Goal: Check status: Check status

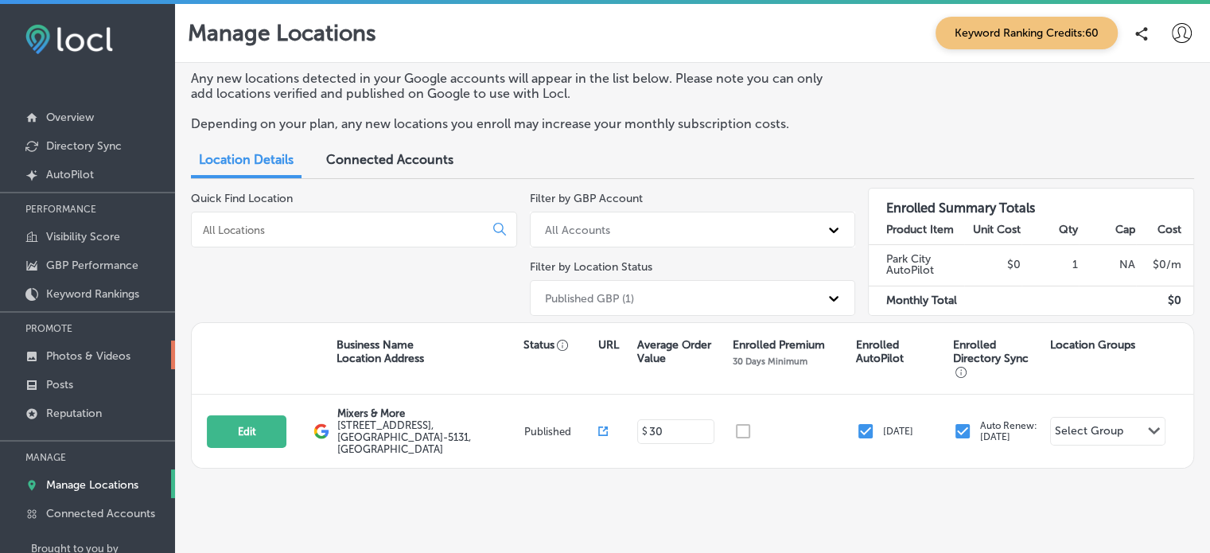
click at [84, 361] on p "Photos & Videos" at bounding box center [88, 356] width 84 height 14
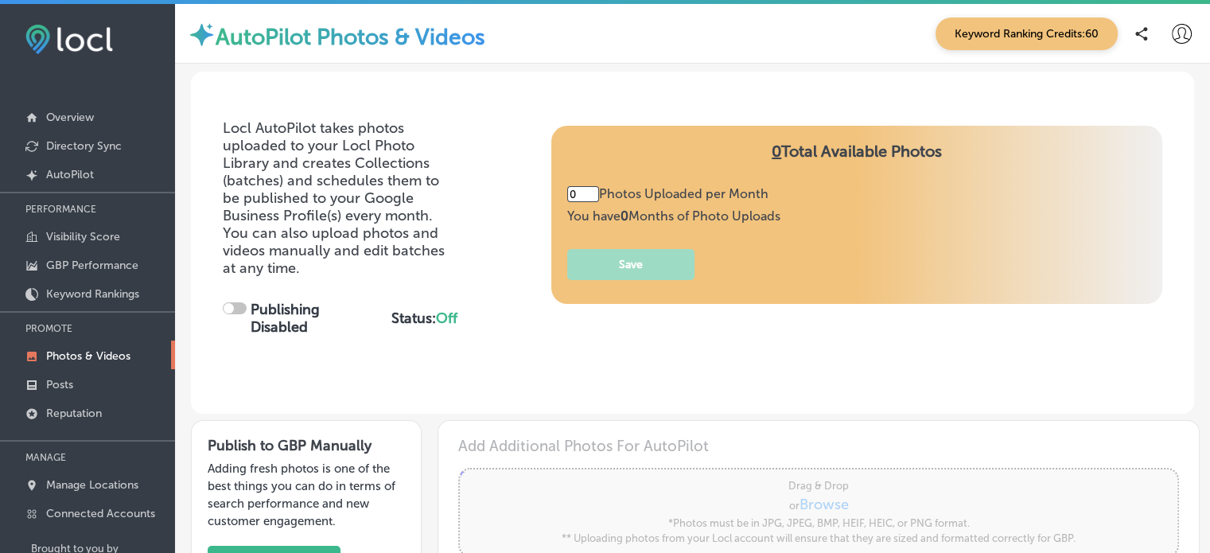
type input "5"
checkbox input "true"
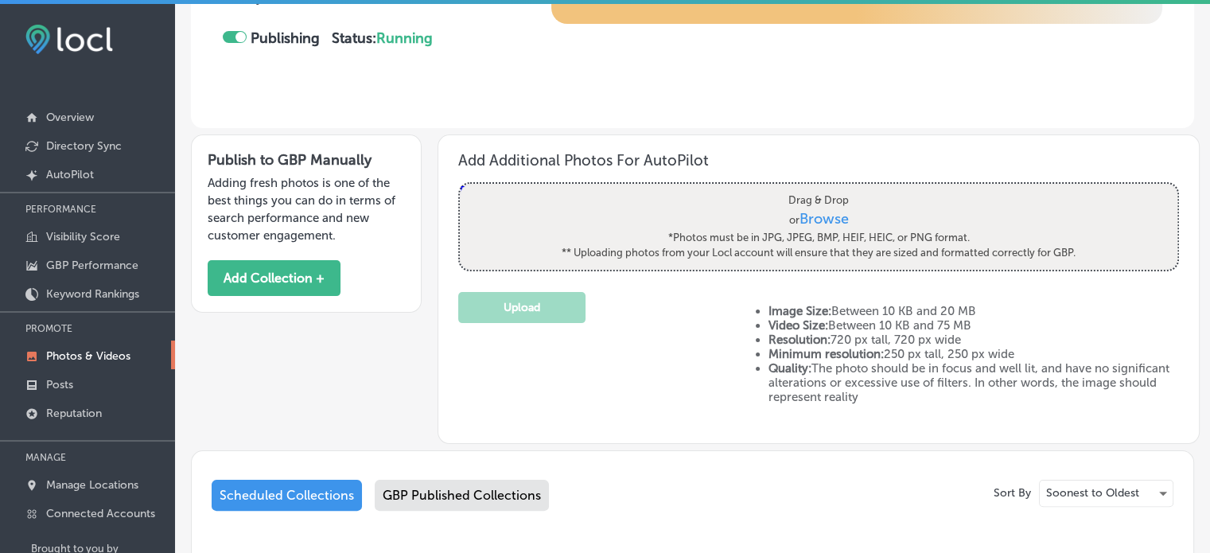
scroll to position [276, 0]
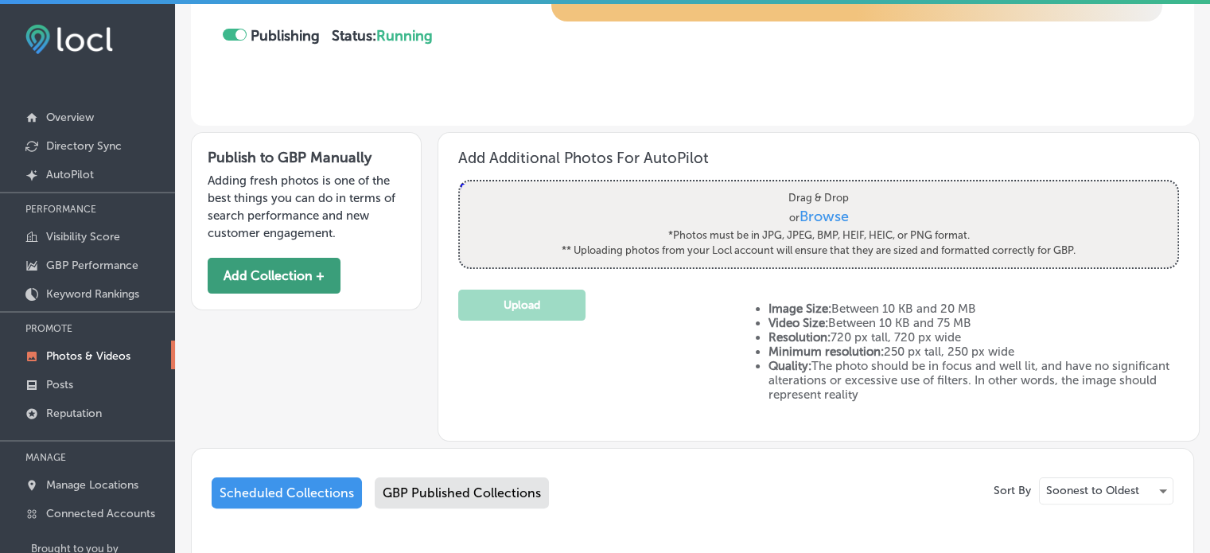
click at [260, 274] on button "Add Collection +" at bounding box center [274, 276] width 133 height 36
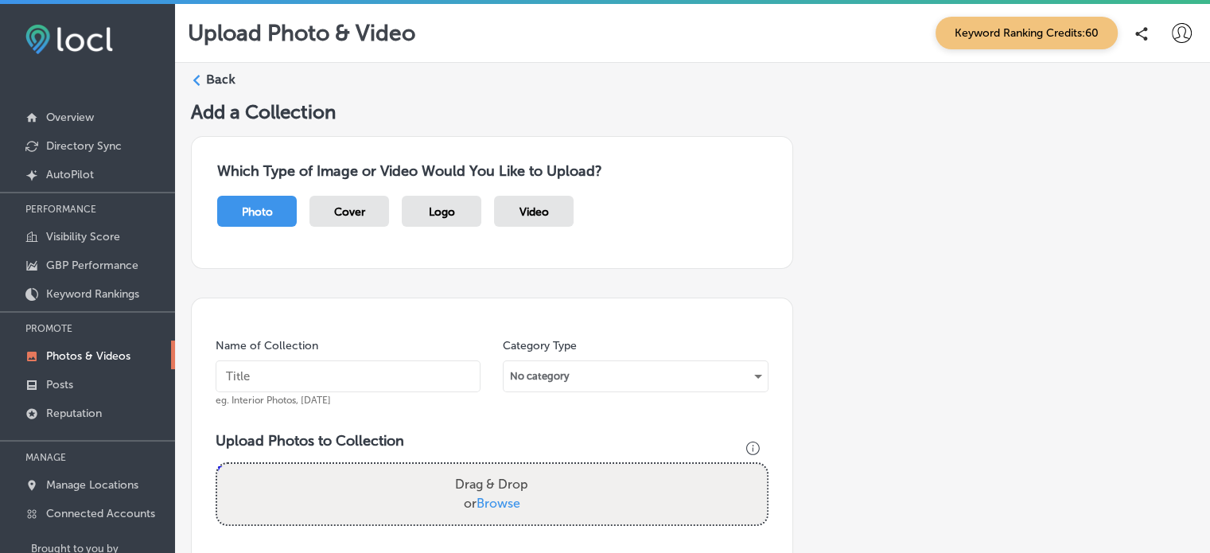
click at [207, 80] on label "Back" at bounding box center [220, 80] width 29 height 18
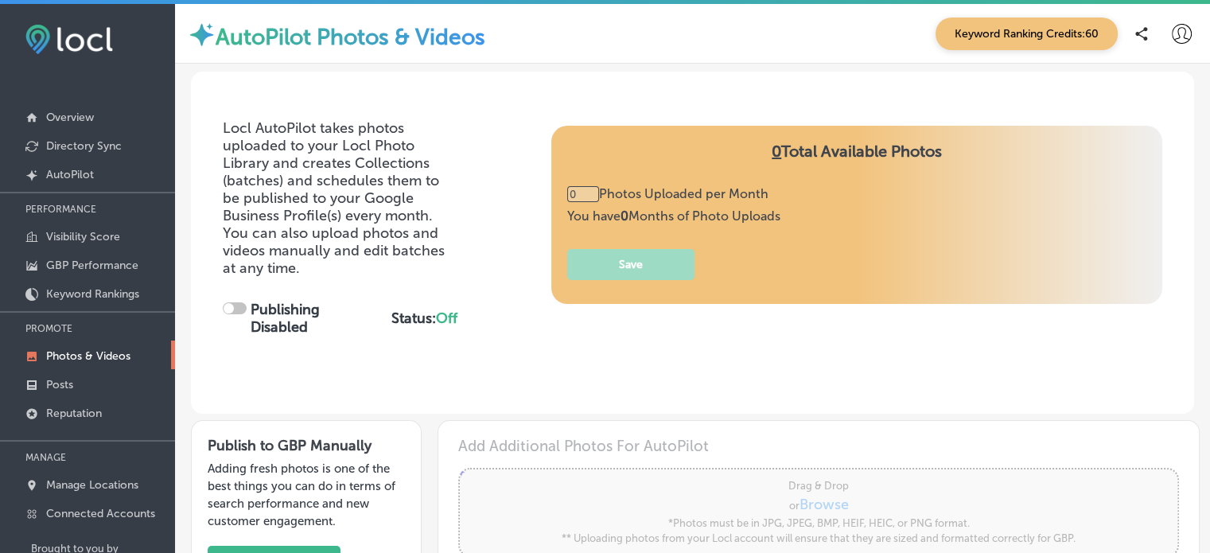
type input "5"
checkbox input "true"
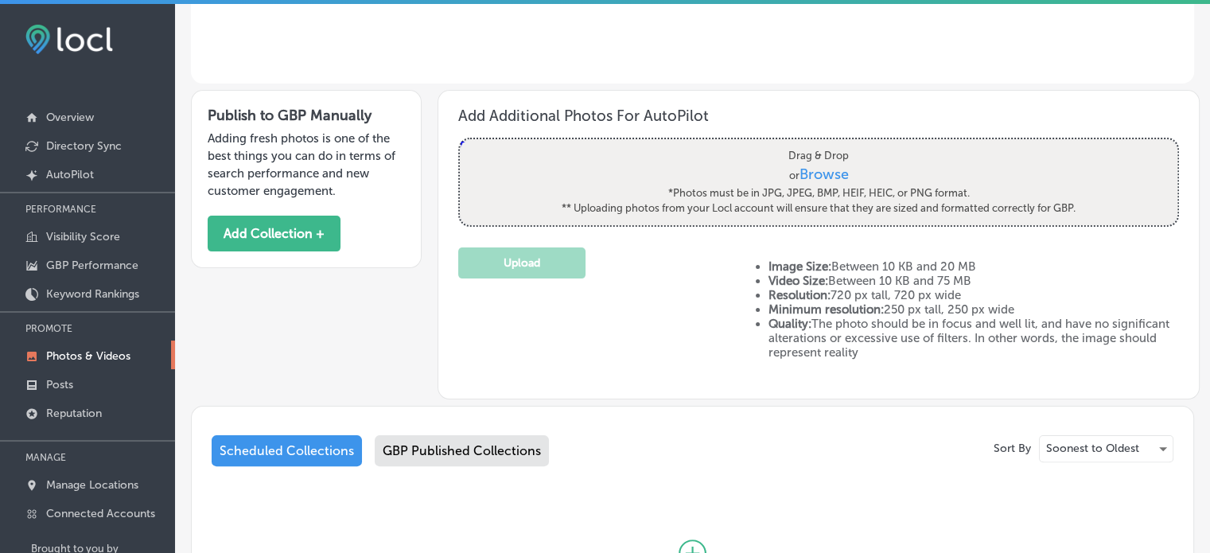
scroll to position [403, 0]
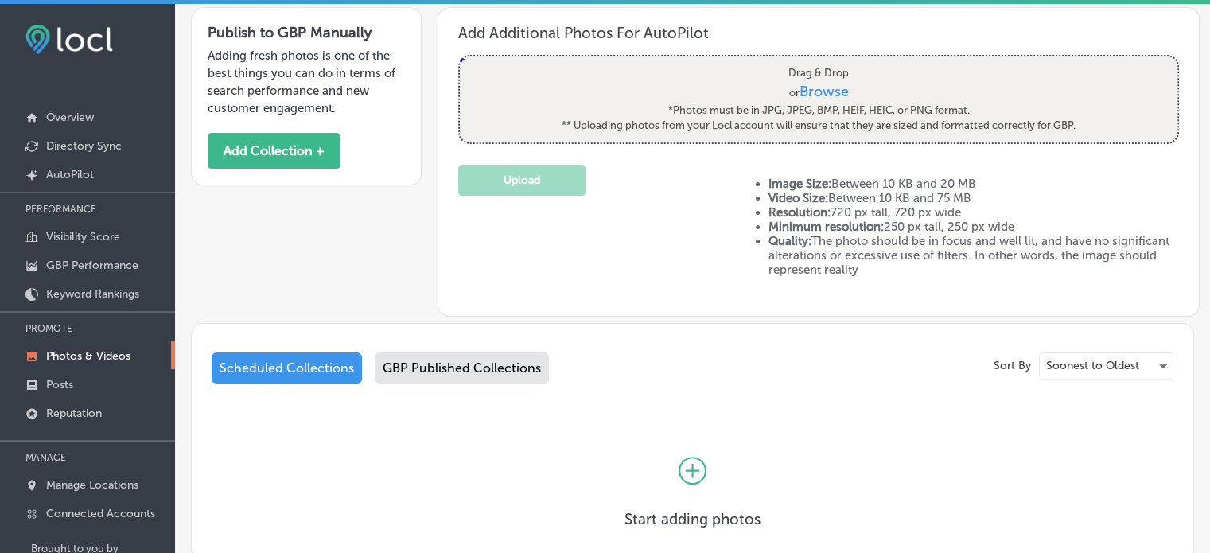
click at [476, 381] on div "GBP Published Collections" at bounding box center [462, 368] width 174 height 31
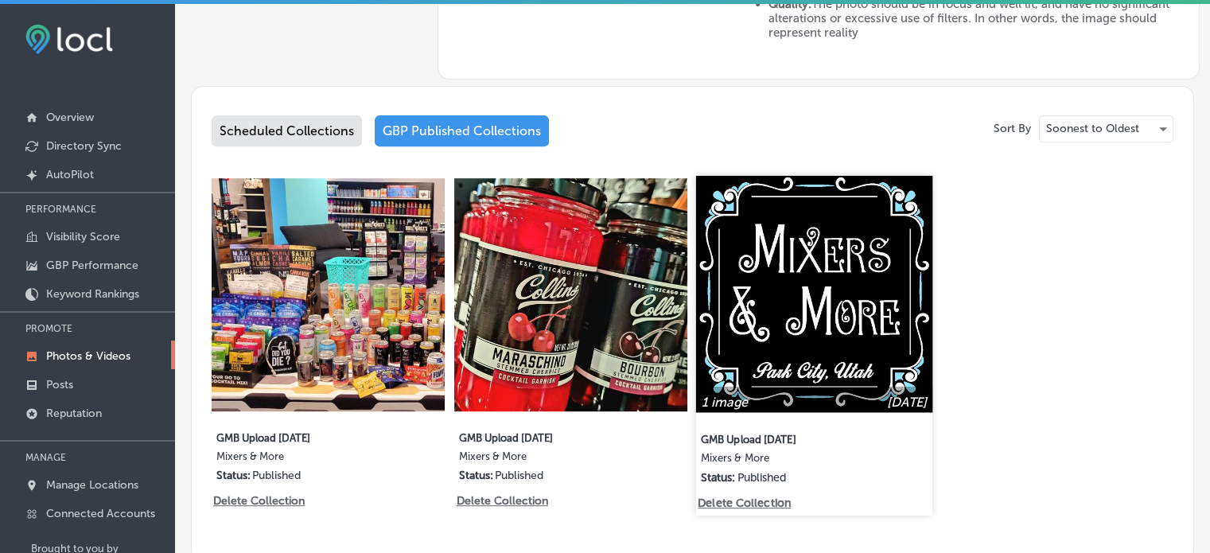
scroll to position [110, 0]
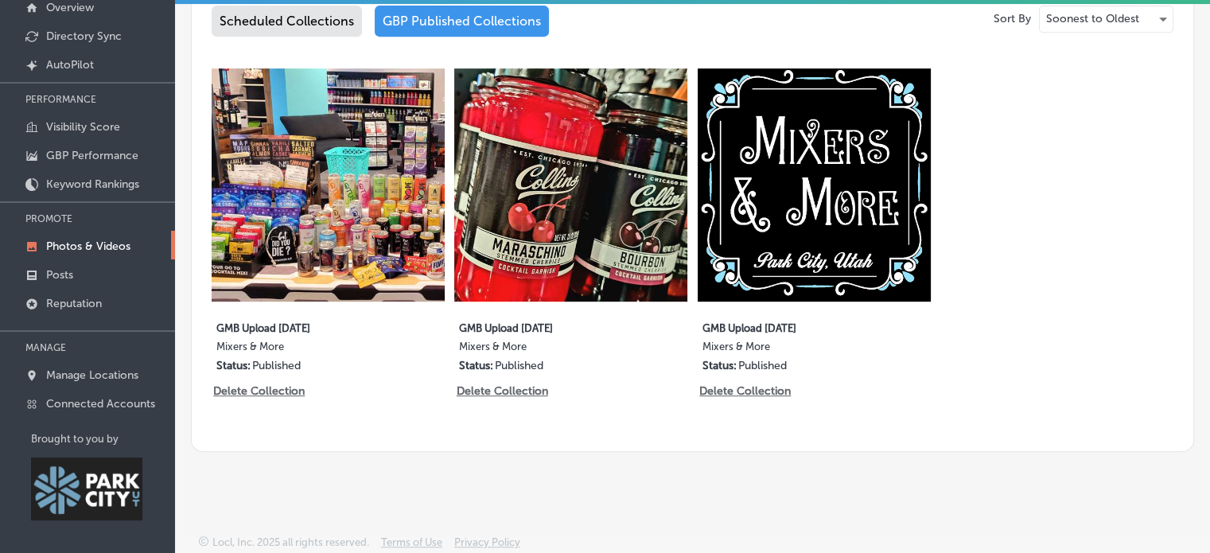
drag, startPoint x: 739, startPoint y: 337, endPoint x: 653, endPoint y: 363, distance: 90.6
click at [653, 363] on div "GMB Upload [DATE] Mixers & More Status: Published" at bounding box center [571, 343] width 224 height 60
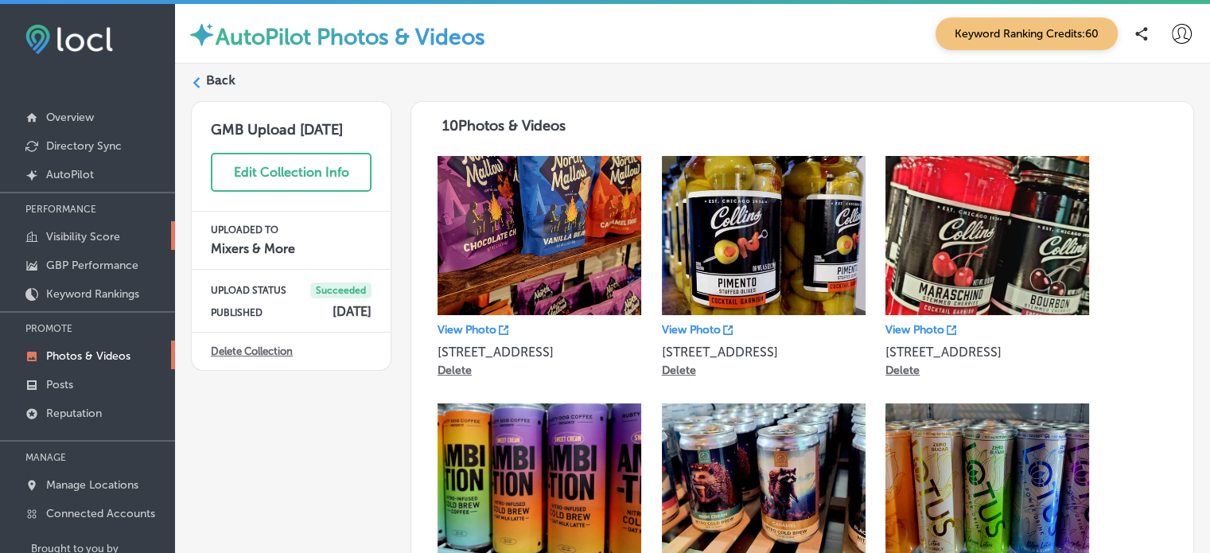
click at [89, 241] on p "Visibility Score" at bounding box center [83, 237] width 74 height 14
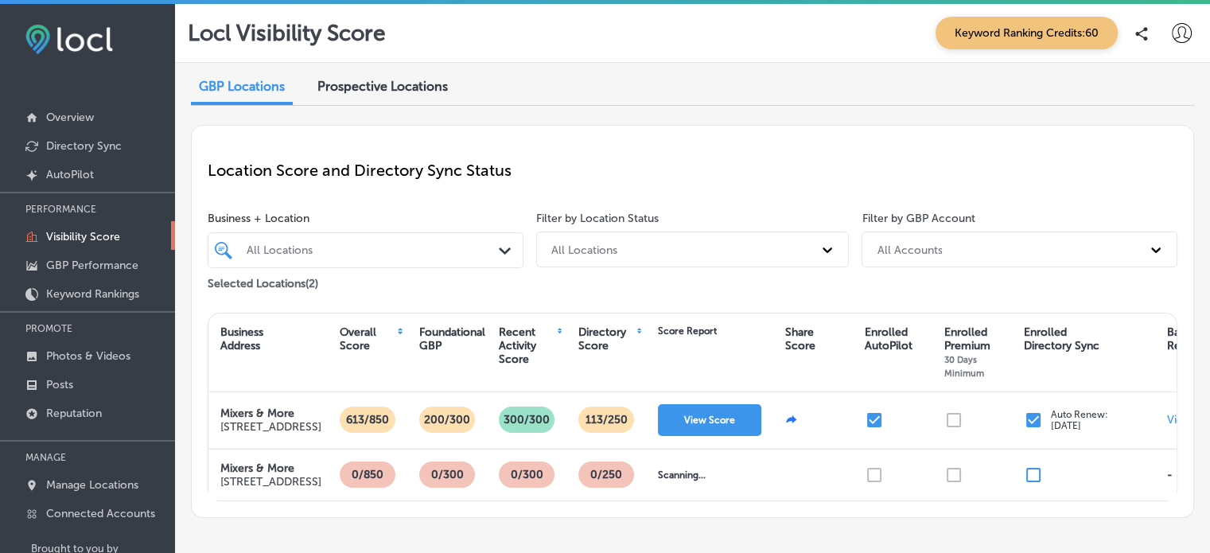
scroll to position [17, 0]
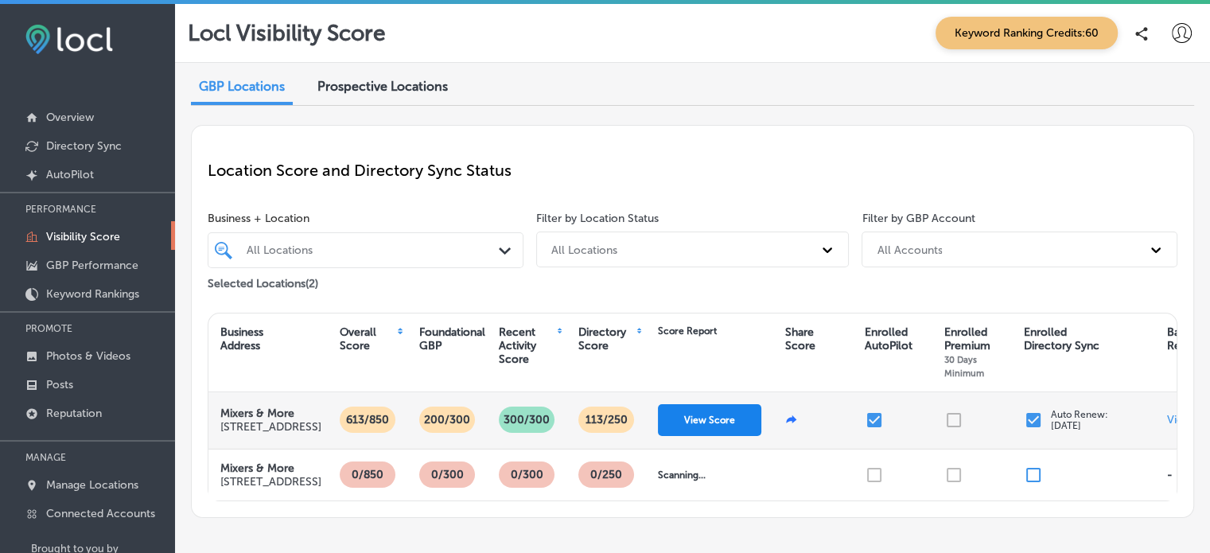
click at [704, 421] on button "View Score" at bounding box center [709, 420] width 103 height 32
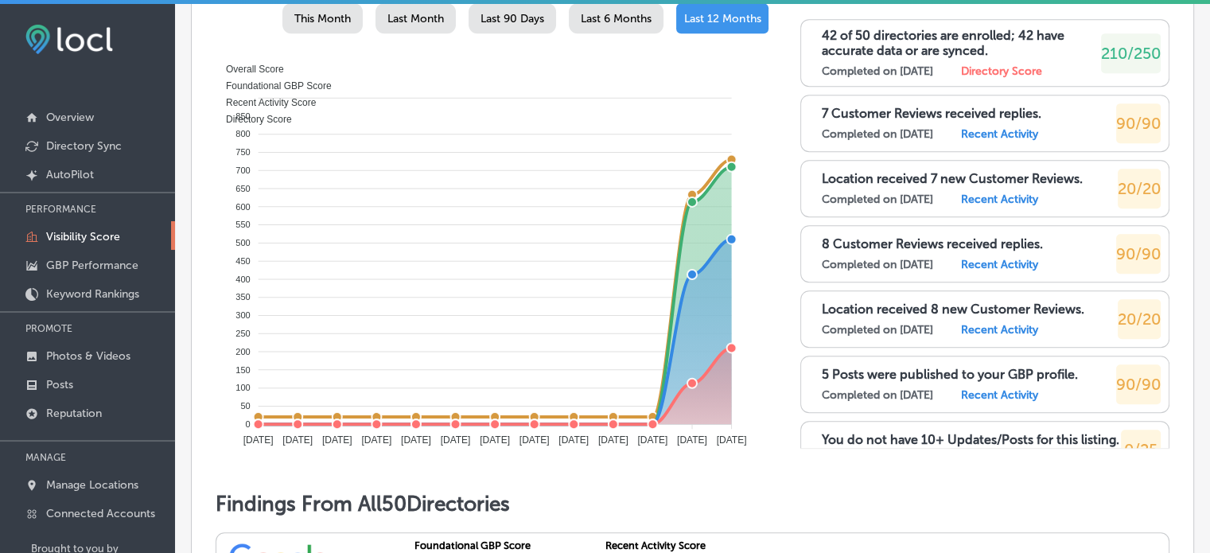
scroll to position [863, 0]
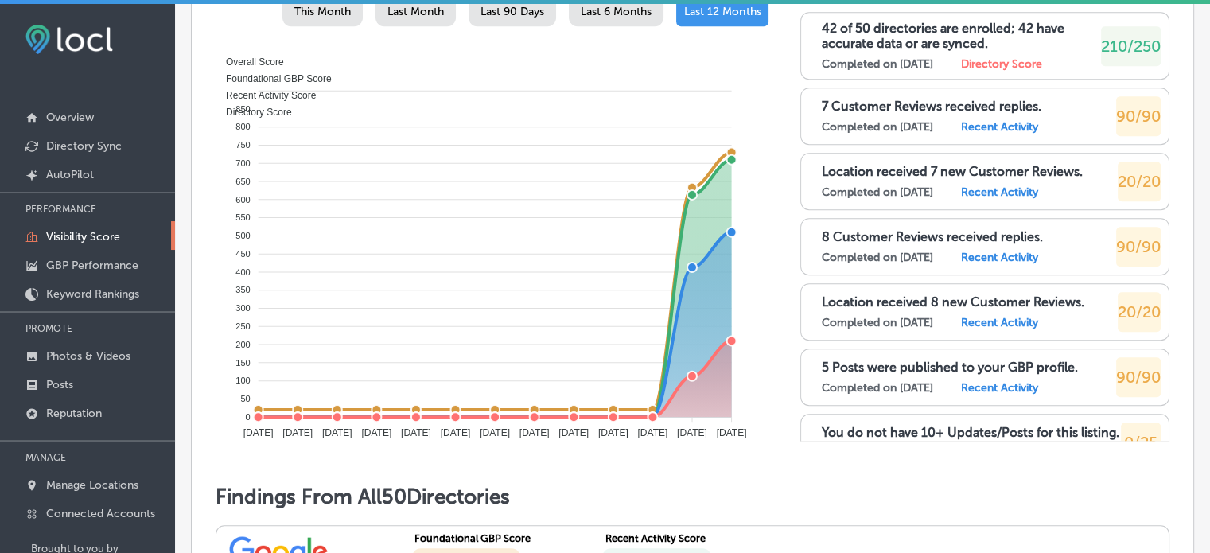
click at [1003, 71] on label "Directory Score" at bounding box center [1001, 64] width 81 height 14
click at [1116, 56] on span "210/250" at bounding box center [1131, 46] width 60 height 19
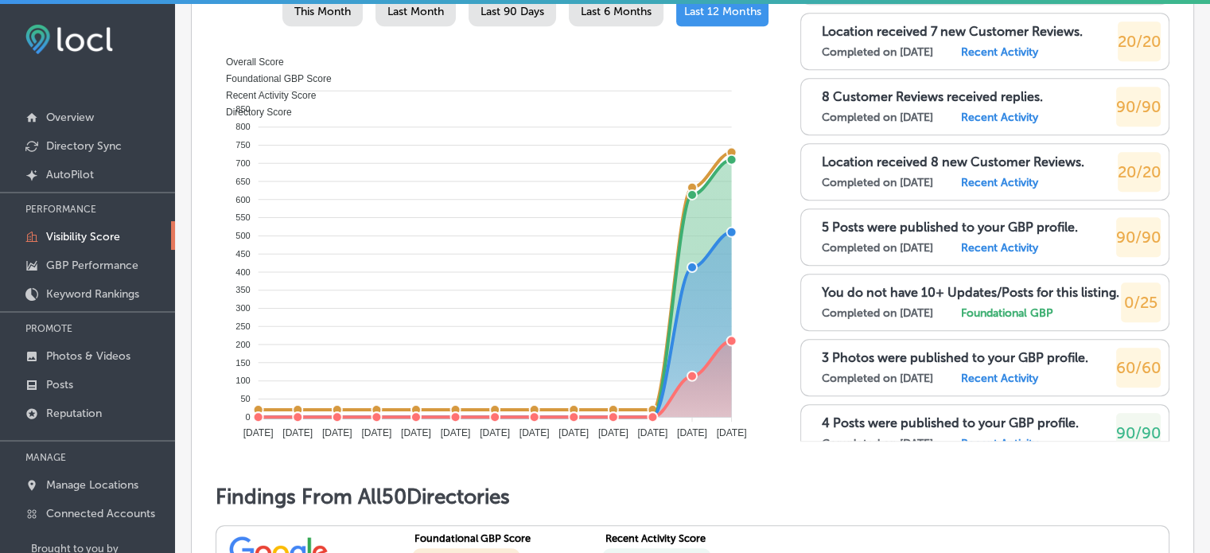
scroll to position [0, 0]
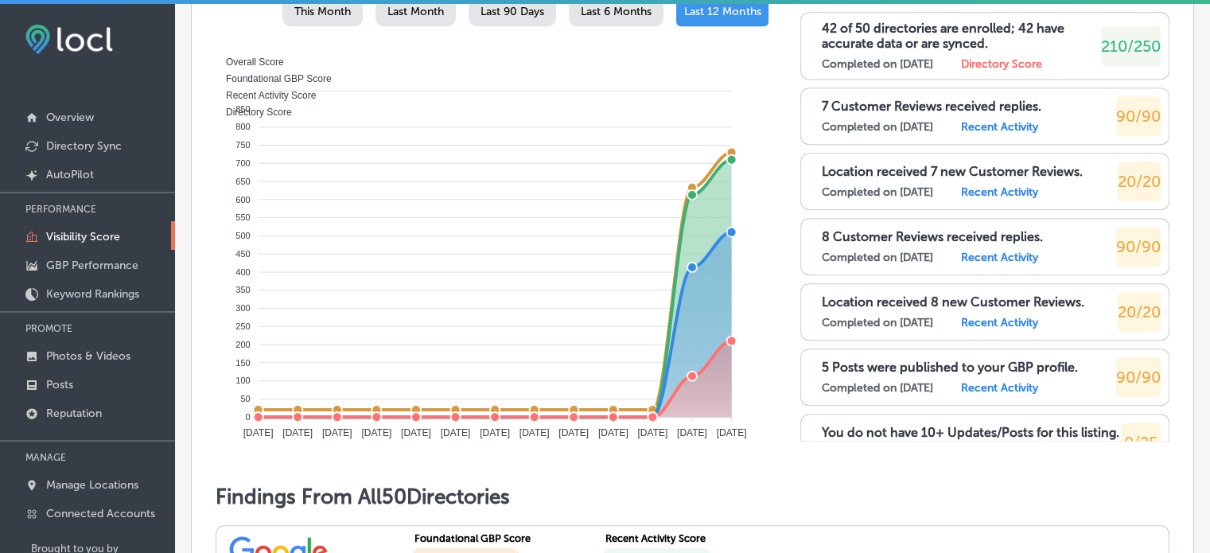
click at [1120, 66] on div "210/250" at bounding box center [1131, 46] width 60 height 40
